Goal: Task Accomplishment & Management: Use online tool/utility

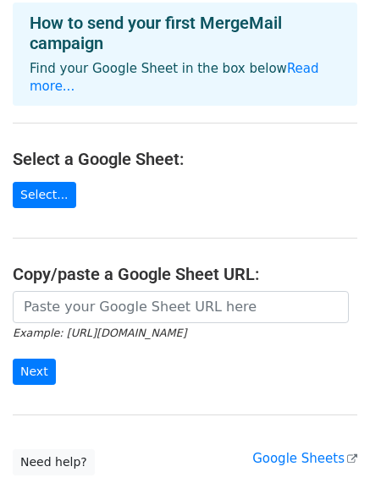
scroll to position [169, 0]
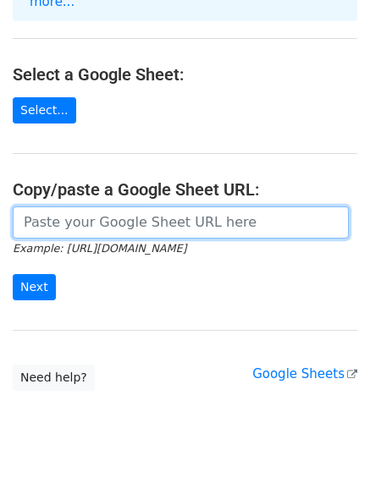
click at [242, 206] on input "url" at bounding box center [181, 222] width 336 height 32
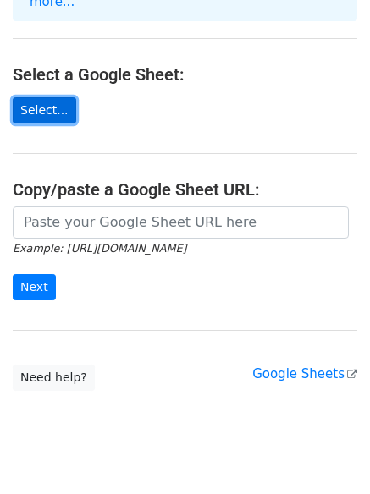
click at [29, 97] on link "Select..." at bounding box center [44, 110] width 63 height 26
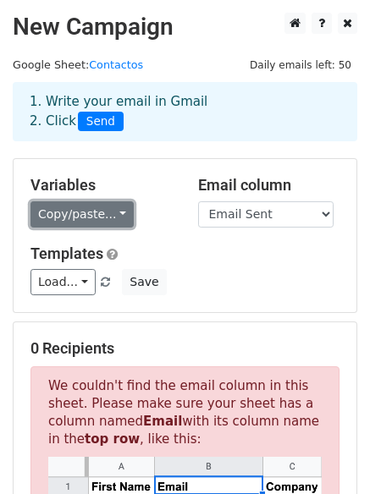
click at [113, 212] on link "Copy/paste..." at bounding box center [81, 214] width 103 height 26
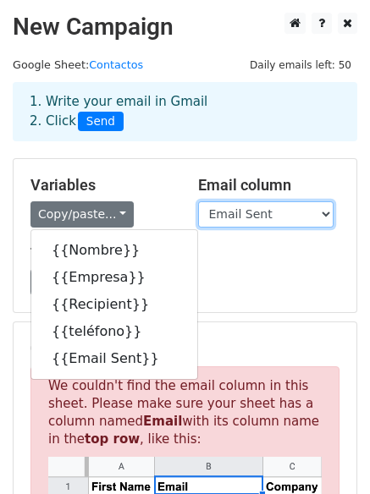
click at [322, 213] on select "Nombre Empresa Recipient teléfono Email Sent" at bounding box center [265, 214] width 135 height 26
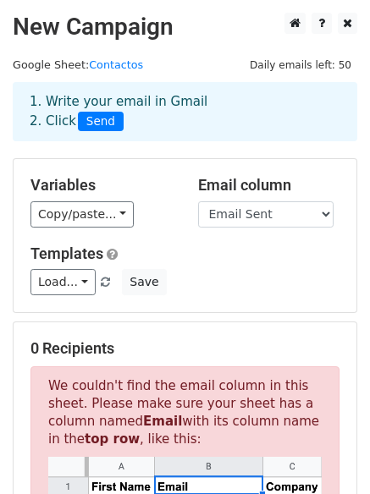
click at [52, 313] on div "Variables Copy/paste... {{Nombre}} {{Empresa}} {{Recipient}} {{teléfono}} {{Ema…" at bounding box center [185, 235] width 344 height 155
click at [102, 119] on span "Send" at bounding box center [101, 122] width 46 height 20
click at [103, 67] on link "Contactos" at bounding box center [116, 64] width 54 height 13
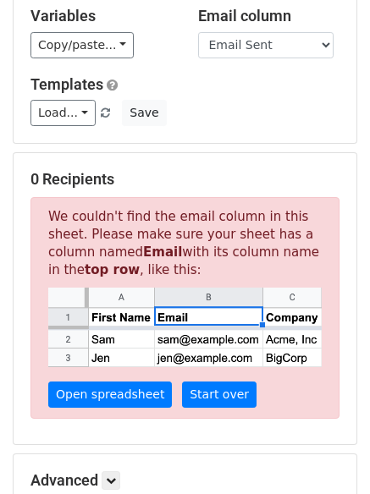
scroll to position [376, 0]
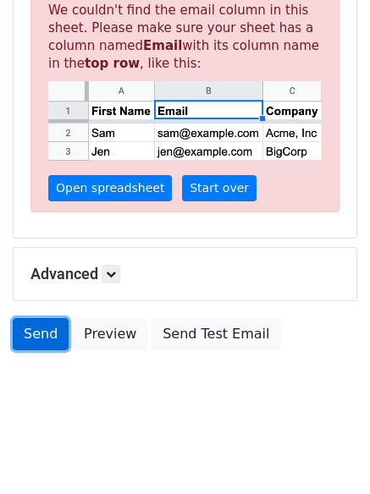
click at [49, 332] on link "Send" at bounding box center [41, 334] width 56 height 32
